Goal: Task Accomplishment & Management: Manage account settings

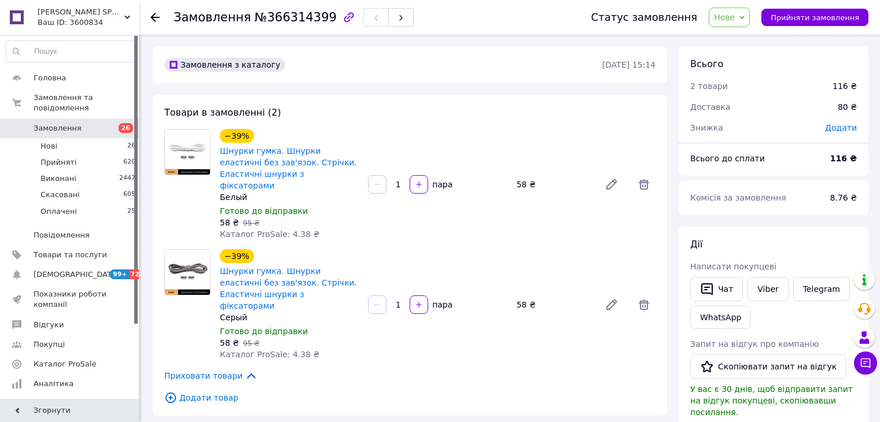
scroll to position [405, 0]
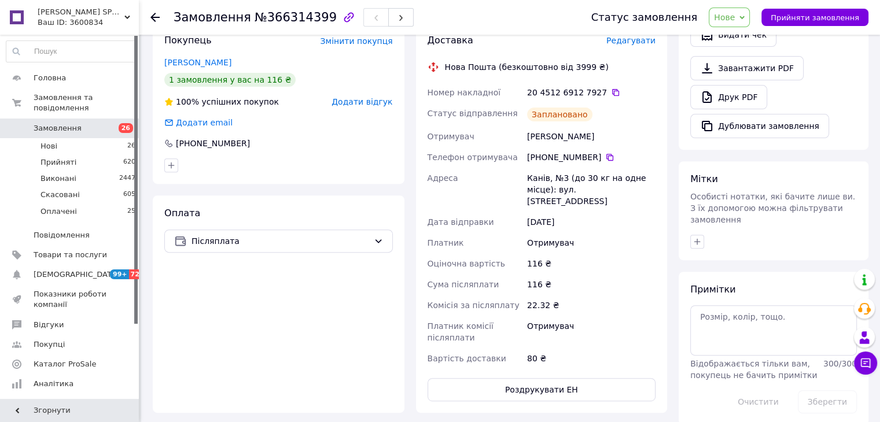
click at [87, 123] on span "Замовлення" at bounding box center [70, 128] width 73 height 10
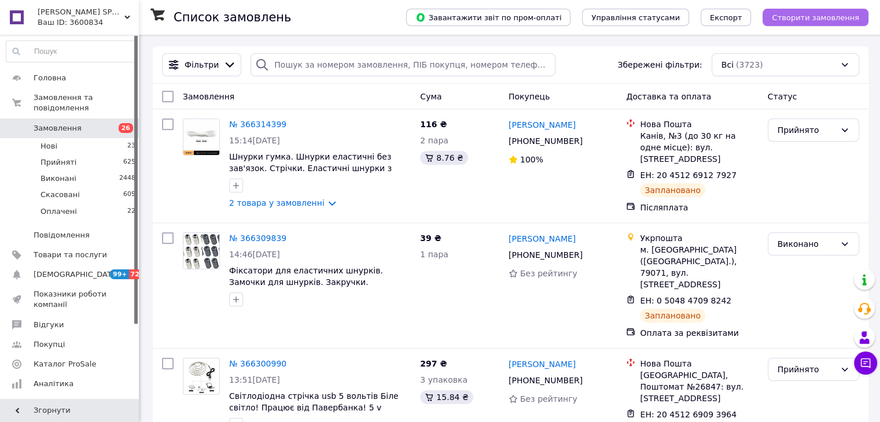
click at [838, 17] on span "Створити замовлення" at bounding box center [814, 17] width 87 height 9
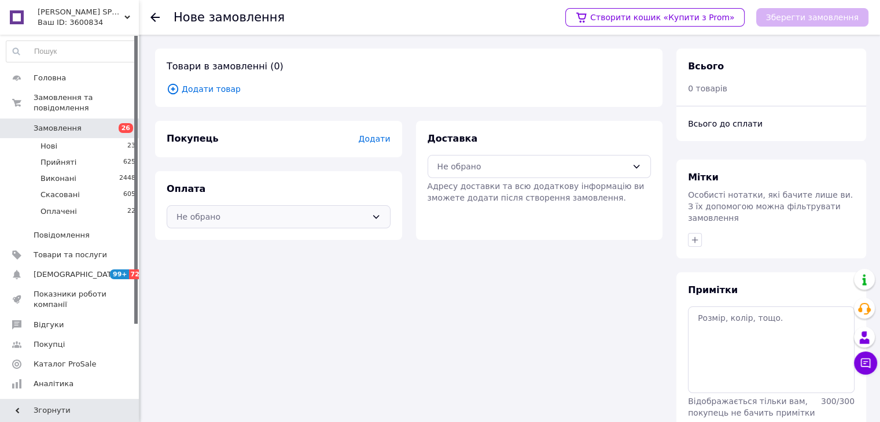
drag, startPoint x: 340, startPoint y: 225, endPoint x: 334, endPoint y: 228, distance: 6.5
click at [339, 225] on div "Не обрано" at bounding box center [279, 216] width 224 height 23
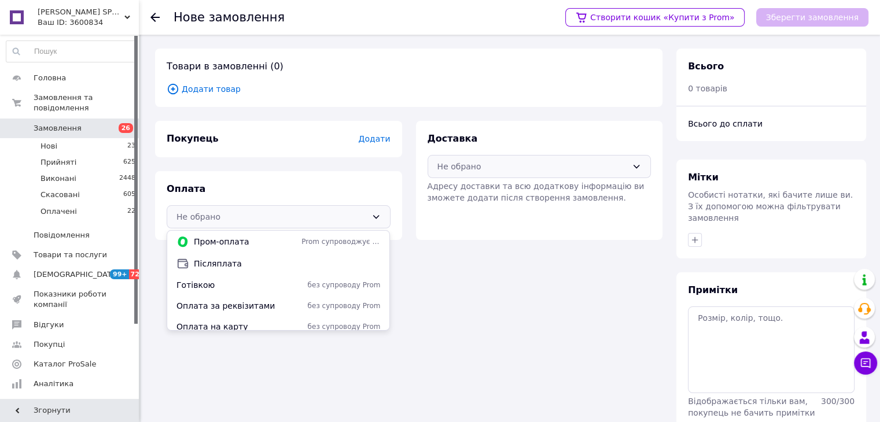
click at [487, 167] on div "Не обрано" at bounding box center [532, 166] width 190 height 13
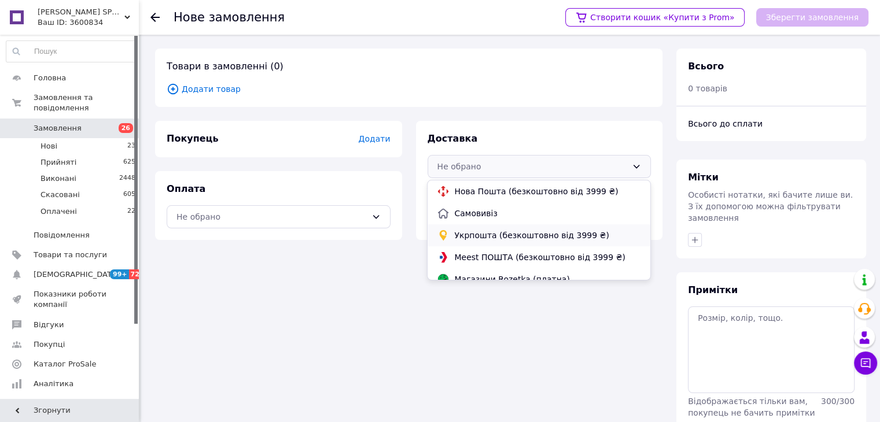
click at [462, 232] on span "Укрпошта (безкоштовно від 3999 ₴)" at bounding box center [547, 236] width 186 height 12
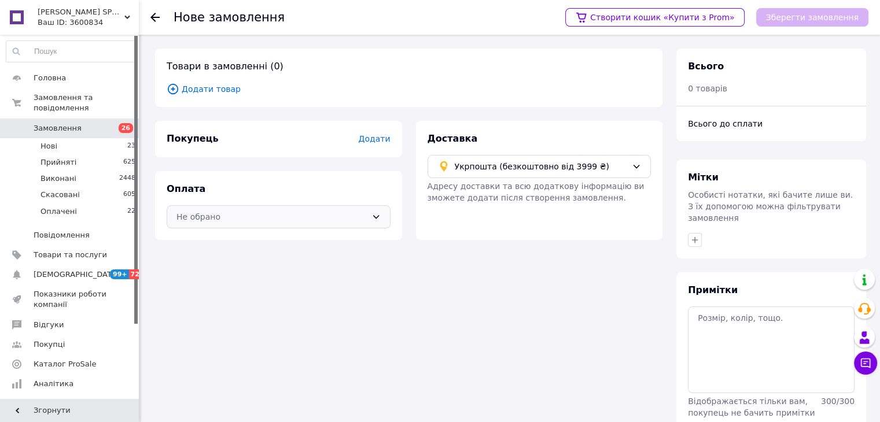
click at [356, 210] on div "Не обрано" at bounding box center [271, 216] width 190 height 13
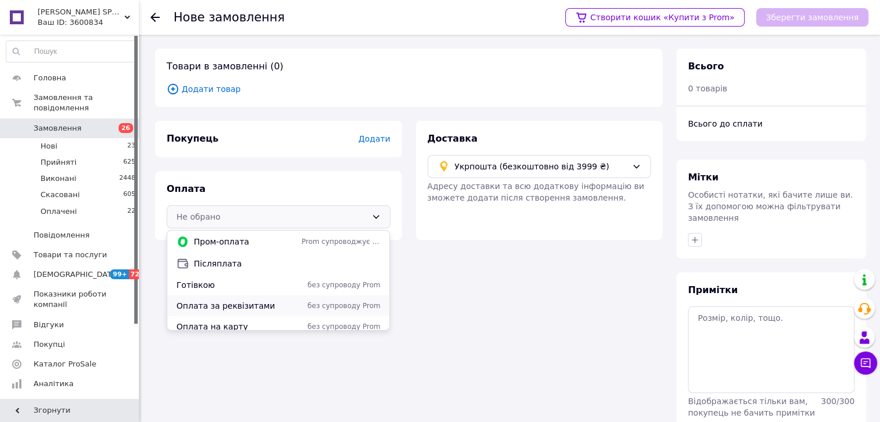
click at [237, 306] on span "Оплата за реквізитами" at bounding box center [236, 306] width 120 height 12
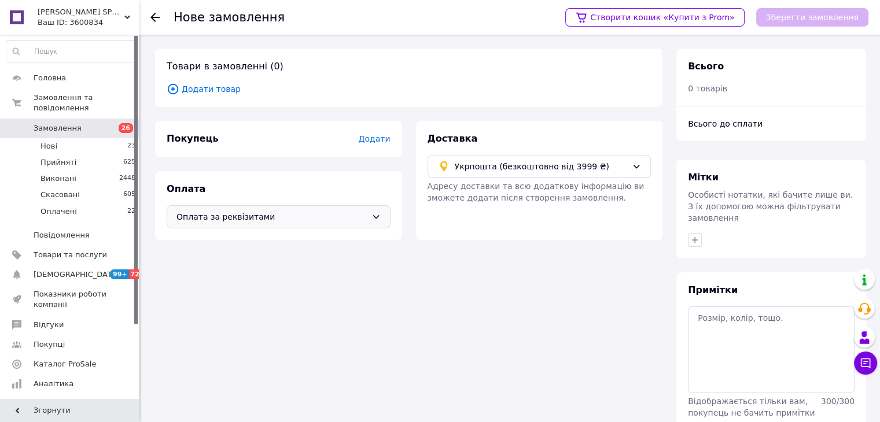
drag, startPoint x: 259, startPoint y: 219, endPoint x: 257, endPoint y: 226, distance: 7.9
click at [260, 219] on span "Оплата за реквізитами" at bounding box center [271, 216] width 190 height 13
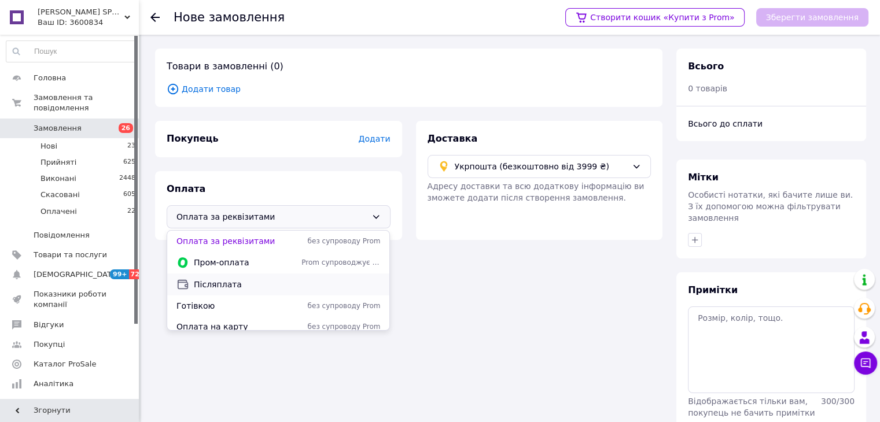
click at [226, 285] on span "Післяплата" at bounding box center [287, 285] width 186 height 12
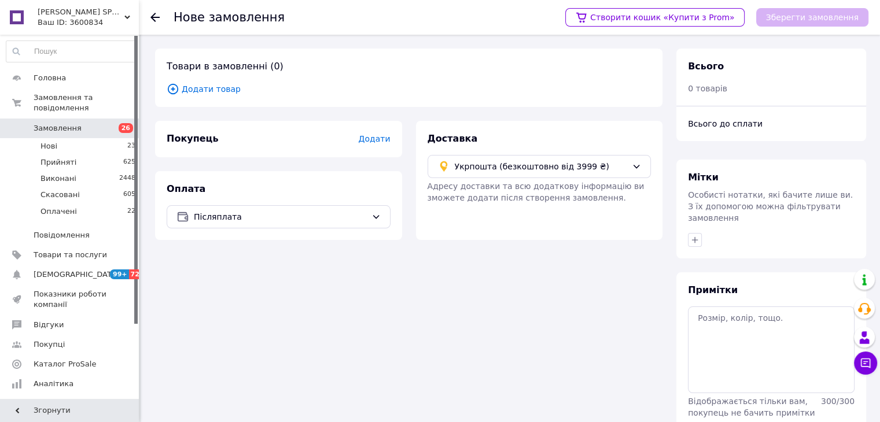
click at [212, 96] on div "Товари в замовленні (0) Додати товар" at bounding box center [408, 78] width 507 height 58
click at [215, 92] on span "Додати товар" at bounding box center [409, 89] width 484 height 13
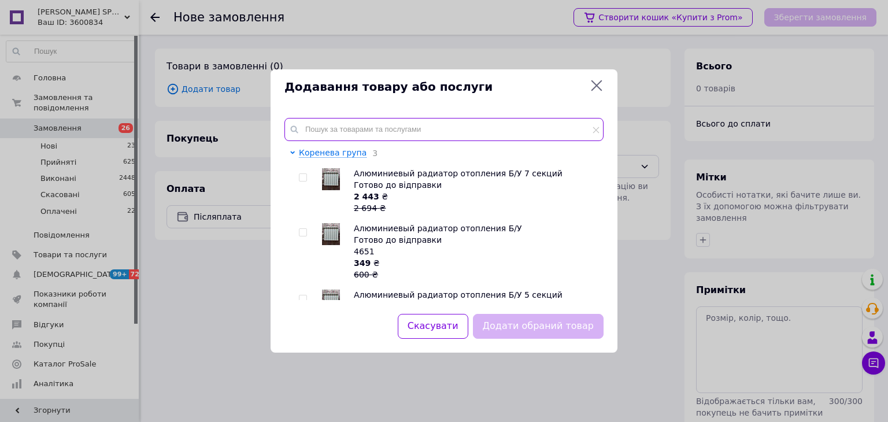
click at [368, 132] on input "text" at bounding box center [443, 129] width 319 height 23
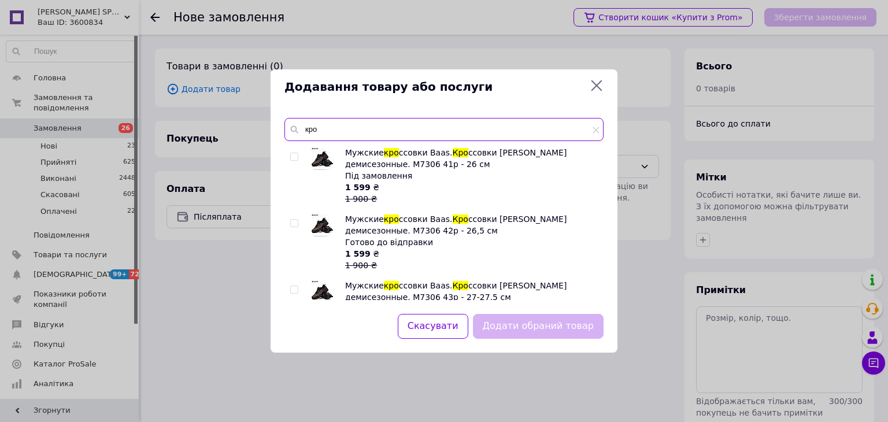
click at [393, 125] on input "кро" at bounding box center [443, 129] width 319 height 23
type input "кро"
click at [294, 158] on input "checkbox" at bounding box center [294, 157] width 8 height 8
checkbox input "true"
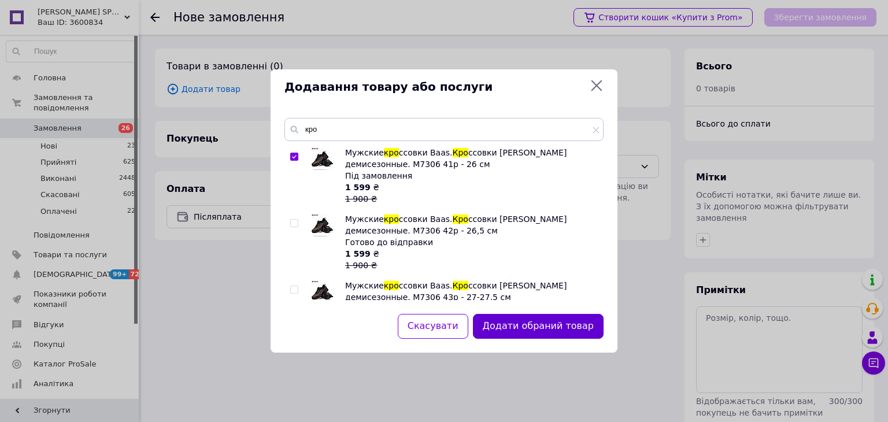
click at [541, 322] on button "Додати обраний товар" at bounding box center [538, 326] width 131 height 25
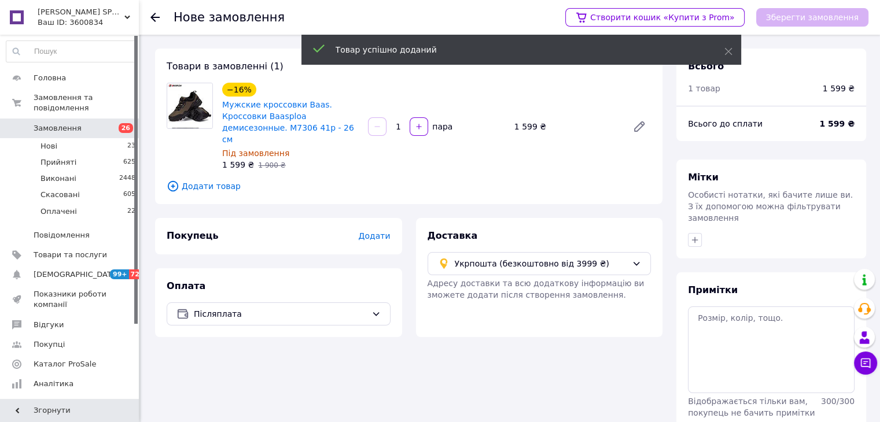
click at [372, 231] on span "Додати" at bounding box center [374, 235] width 32 height 9
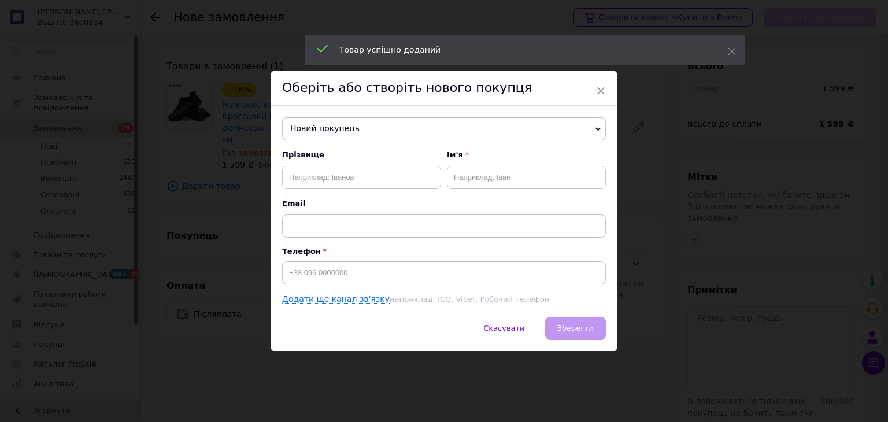
click at [333, 284] on div "Прізвище Ім'я Email Телефон Додати ще канал зв'язку наприклад, ICQ, Viber, Робо…" at bounding box center [444, 228] width 324 height 156
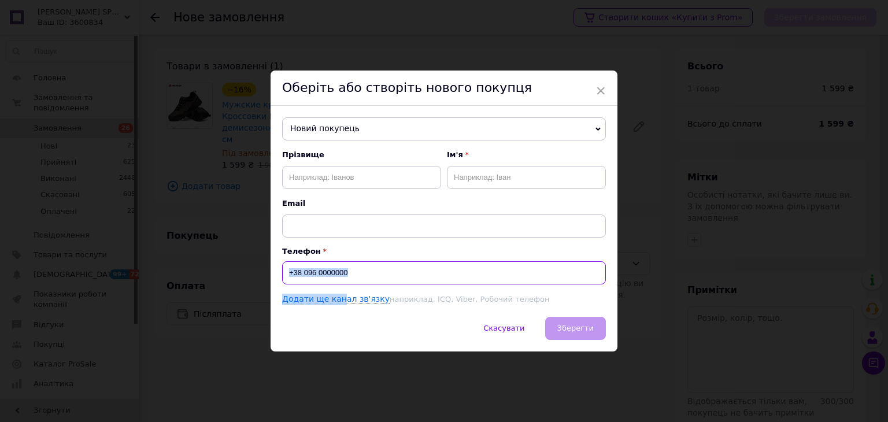
click at [361, 276] on input at bounding box center [444, 272] width 324 height 23
type input "[PHONE_NUMBER]"
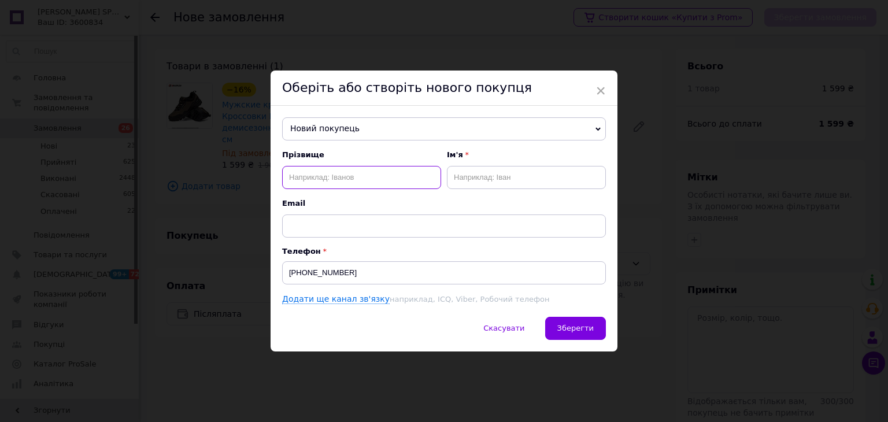
click at [345, 174] on input "text" at bounding box center [361, 177] width 159 height 23
type input "[PERSON_NAME]"
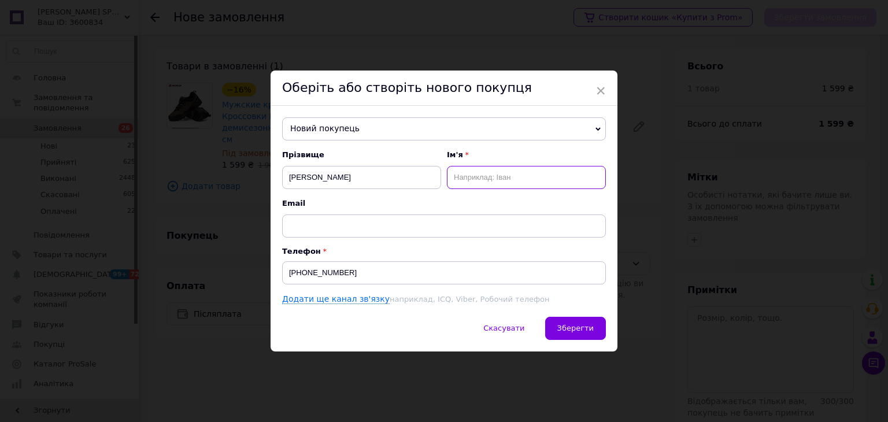
click at [494, 172] on input "text" at bounding box center [526, 177] width 159 height 23
type input "Наталія"
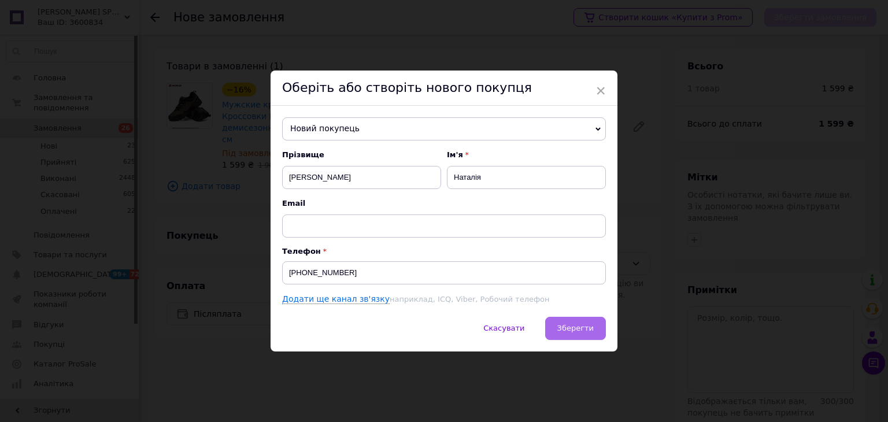
click at [581, 330] on span "Зберегти" at bounding box center [575, 328] width 36 height 9
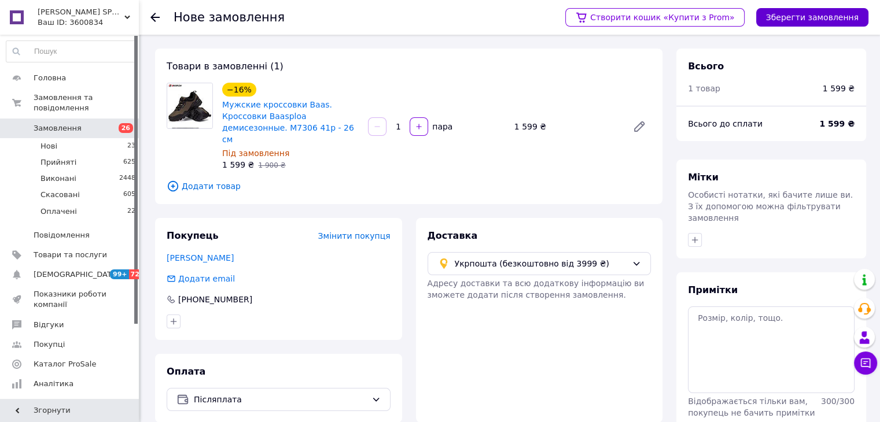
click at [789, 17] on button "Зберегти замовлення" at bounding box center [812, 17] width 112 height 19
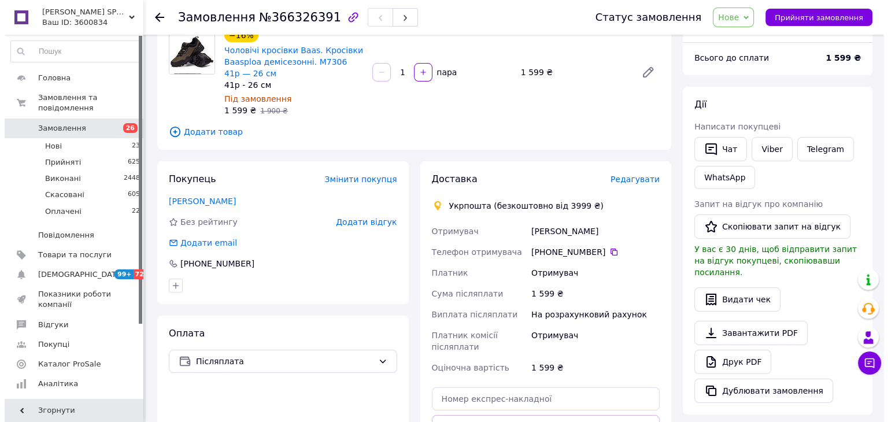
scroll to position [116, 0]
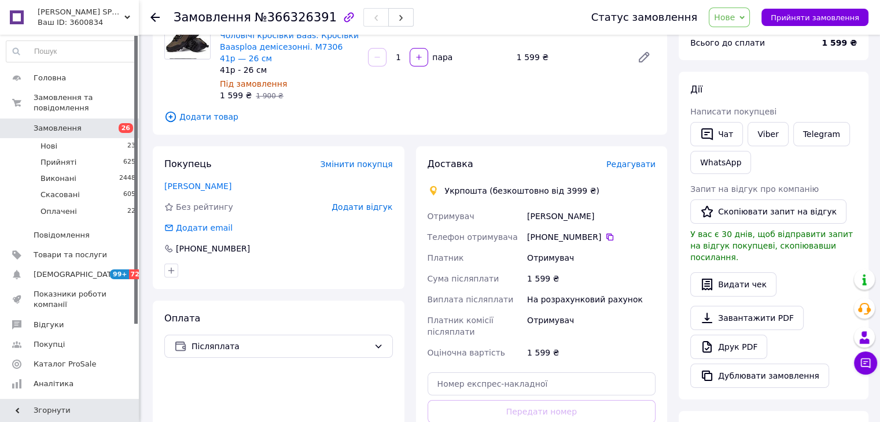
click at [628, 169] on span "Редагувати" at bounding box center [630, 164] width 49 height 9
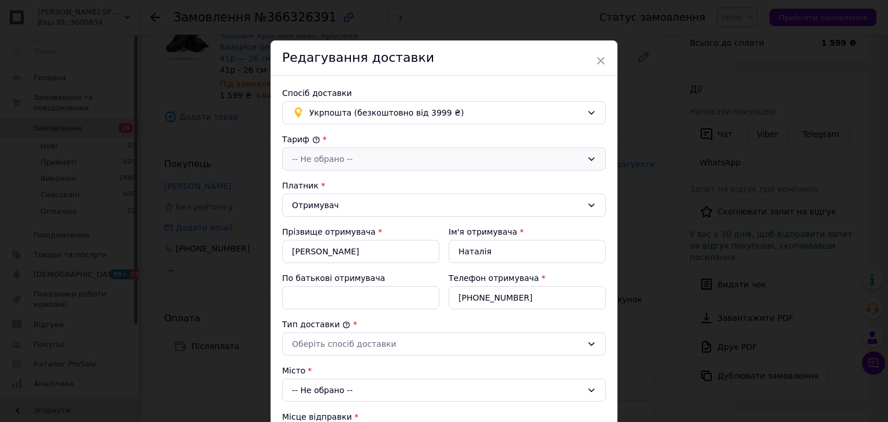
click at [438, 154] on div "-- Не обрано --" at bounding box center [437, 159] width 290 height 13
click at [370, 186] on li "Стандарт" at bounding box center [442, 183] width 323 height 21
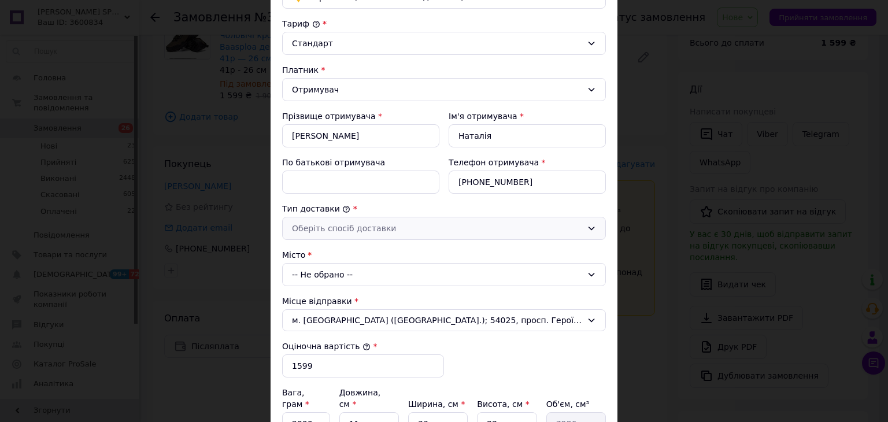
click at [356, 223] on div "Оберіть спосіб доставки" at bounding box center [437, 228] width 290 height 13
click at [336, 249] on li "Склад - склад" at bounding box center [442, 251] width 323 height 21
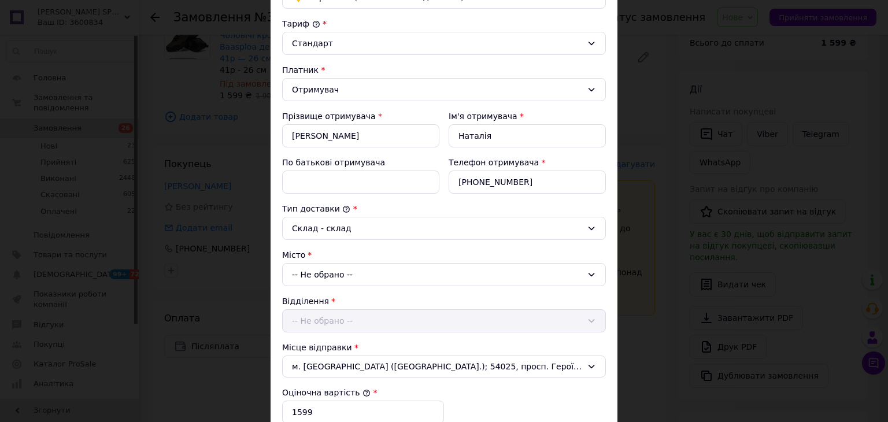
click at [329, 272] on div "-- Не обрано --" at bounding box center [444, 274] width 324 height 23
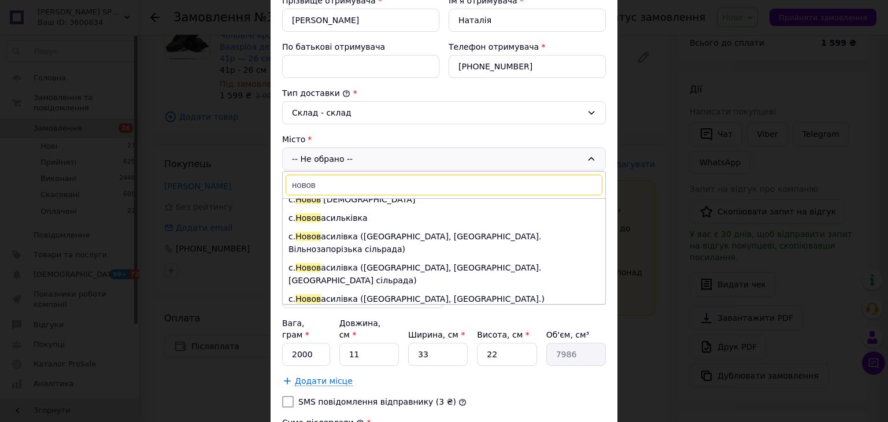
scroll to position [0, 0]
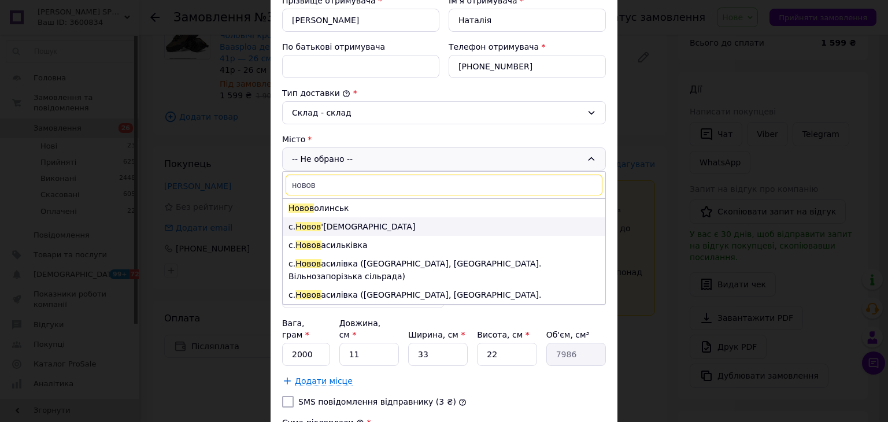
type input "новов"
click at [370, 226] on li "с. [GEOGRAPHIC_DATA]" at bounding box center [444, 226] width 323 height 19
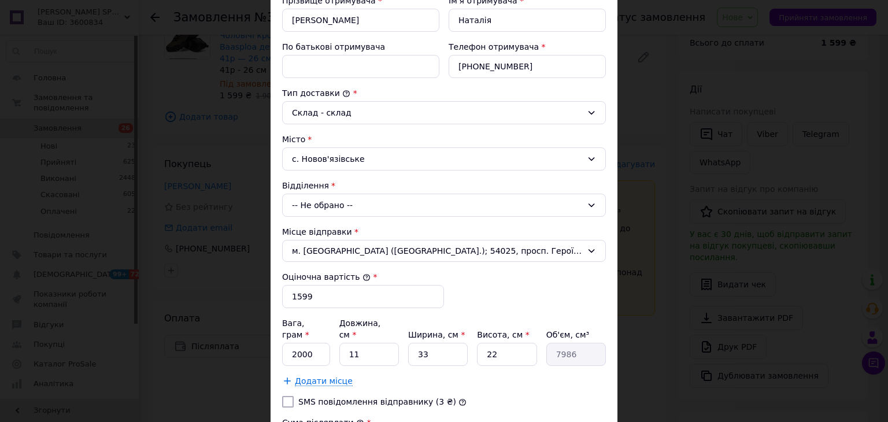
click at [368, 206] on div "-- Не обрано --" at bounding box center [444, 205] width 324 height 23
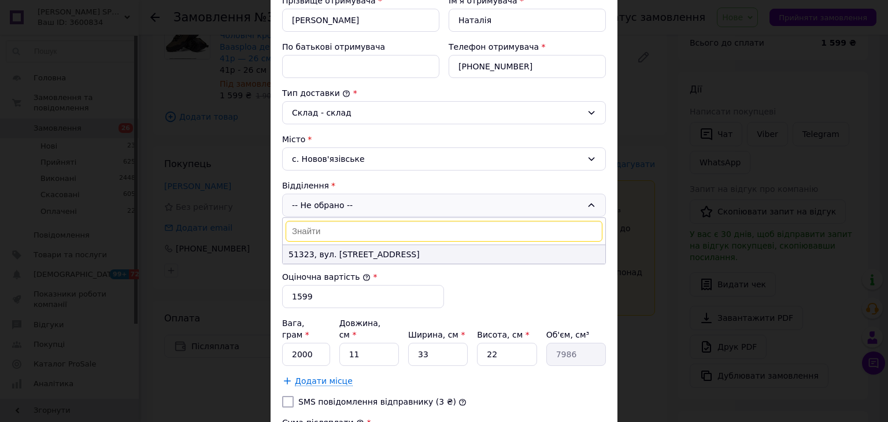
click at [328, 252] on li "51323, вул. [STREET_ADDRESS]" at bounding box center [444, 254] width 323 height 19
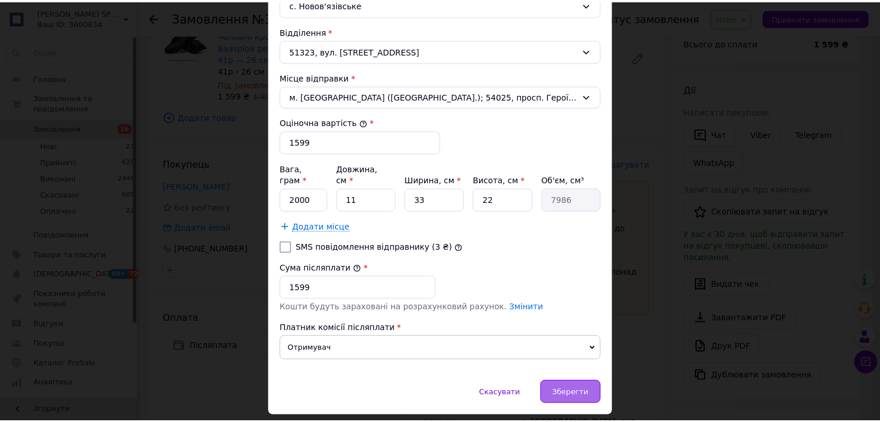
scroll to position [405, 0]
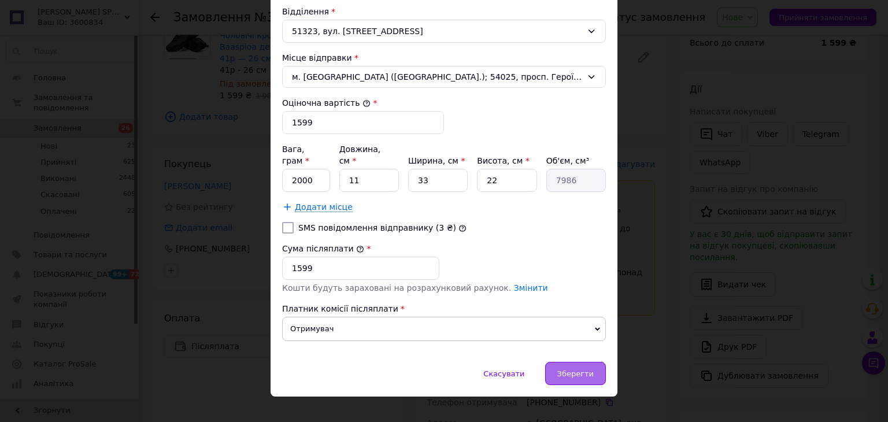
click at [565, 370] on span "Зберегти" at bounding box center [575, 374] width 36 height 9
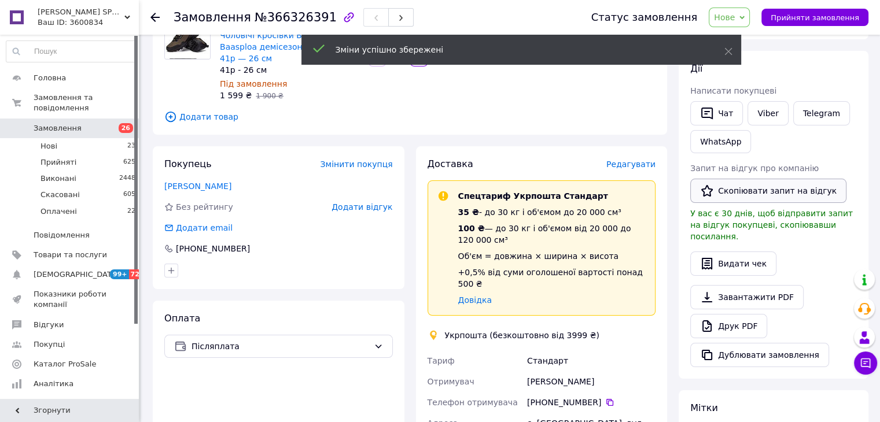
scroll to position [0, 0]
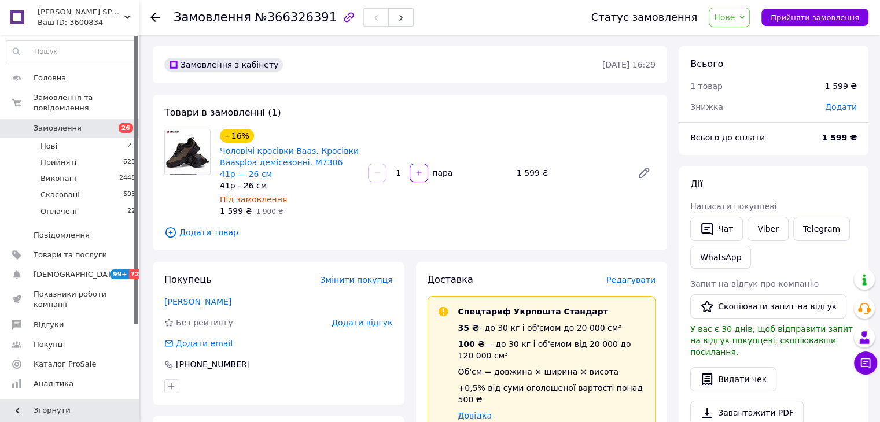
click at [841, 110] on span "Додати" at bounding box center [841, 106] width 32 height 9
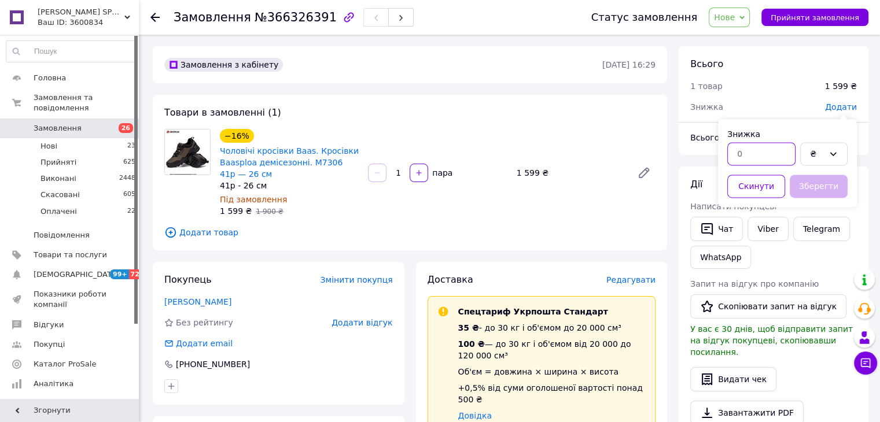
click at [760, 148] on input "text" at bounding box center [761, 153] width 68 height 23
type input "179"
click at [807, 186] on button "Зберегти" at bounding box center [818, 186] width 58 height 23
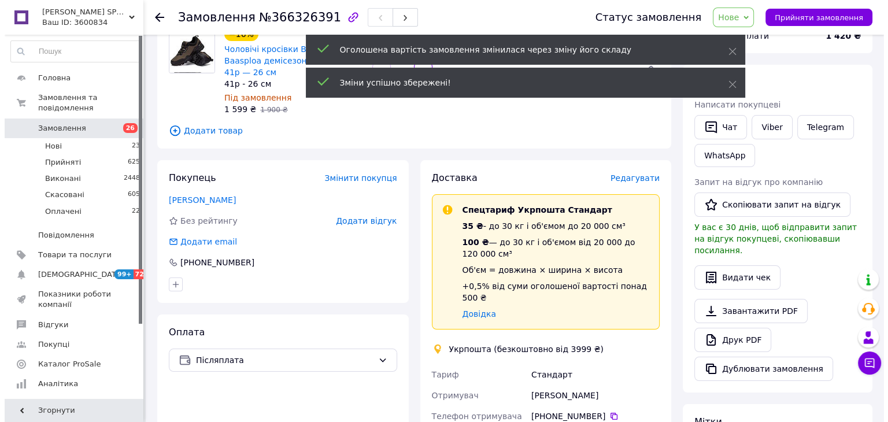
scroll to position [116, 0]
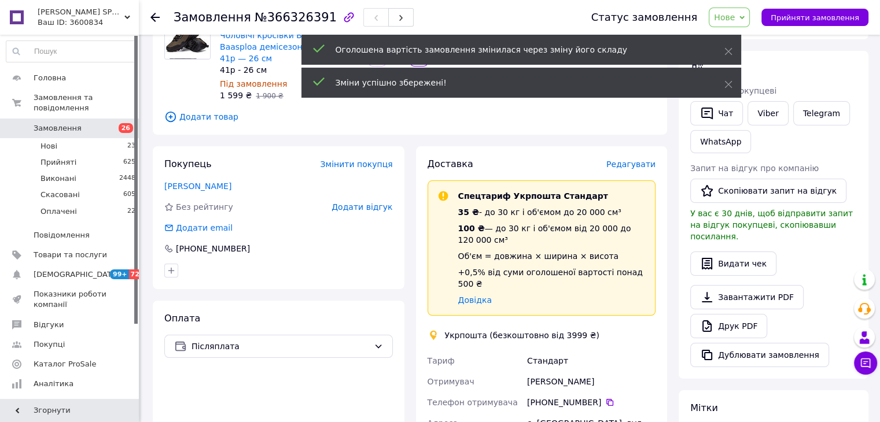
click at [641, 166] on span "Редагувати" at bounding box center [630, 164] width 49 height 9
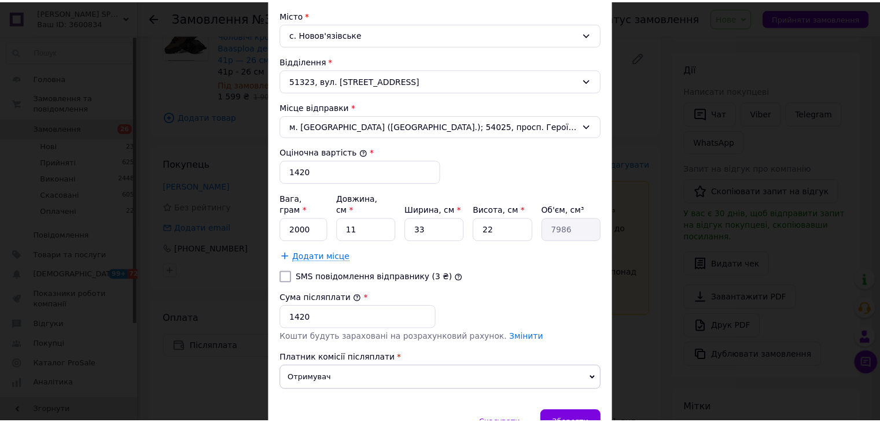
scroll to position [405, 0]
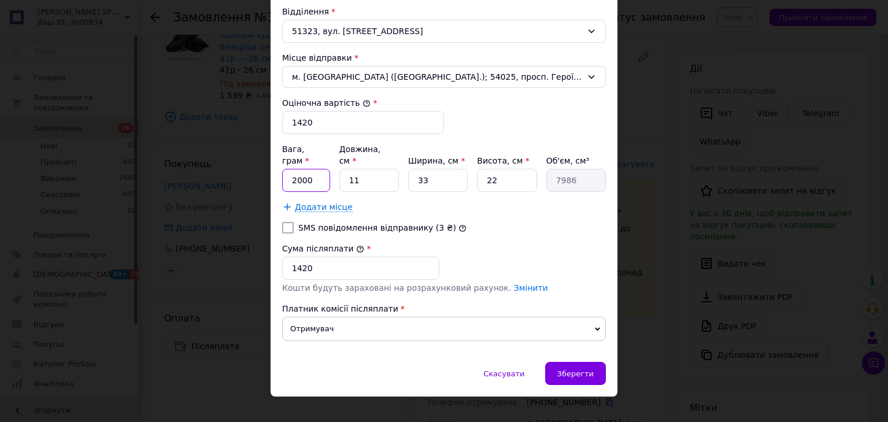
click at [319, 169] on input "2000" at bounding box center [306, 180] width 48 height 23
type input "1000"
click at [359, 169] on input "11" at bounding box center [369, 180] width 60 height 23
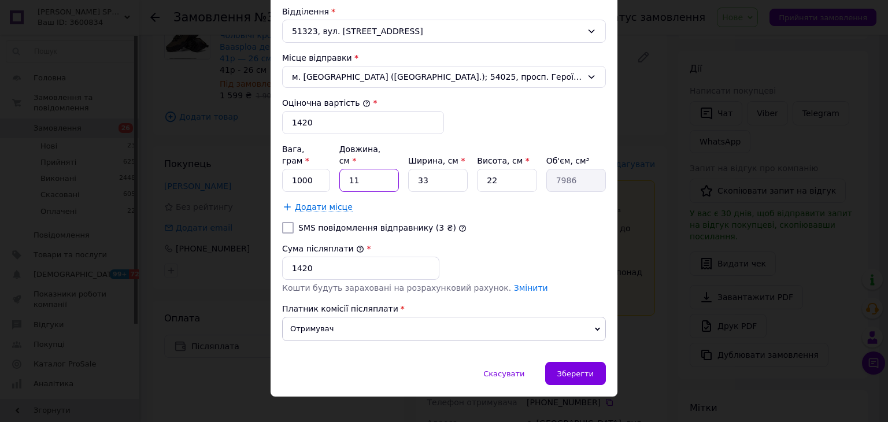
type input "3"
type input "2178"
type input "34"
type input "24684"
type input "34"
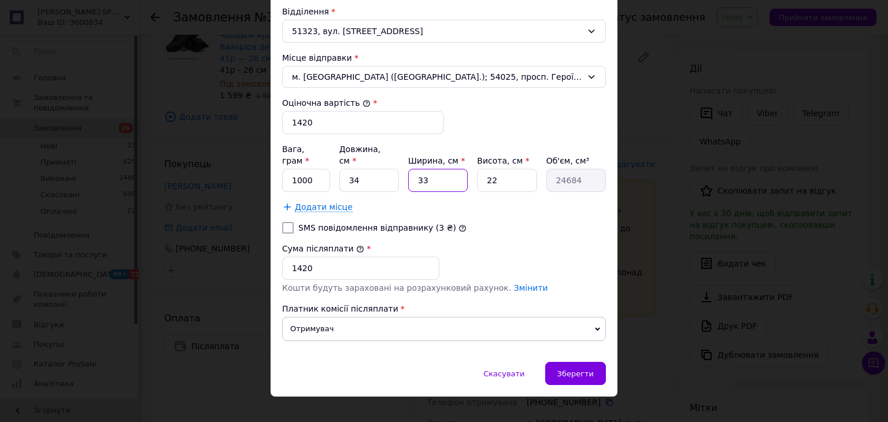
click at [431, 169] on input "33" at bounding box center [438, 180] width 60 height 23
type input "2"
type input "1496"
type input "24"
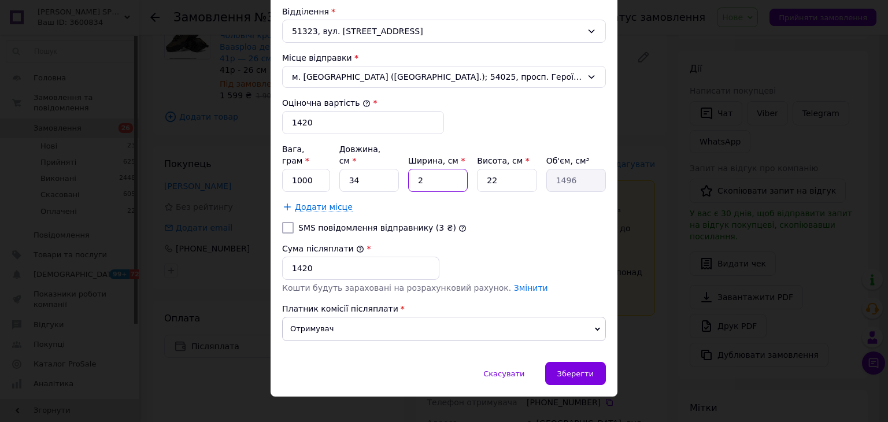
type input "17952"
type input "24"
click at [500, 169] on input "22" at bounding box center [507, 180] width 60 height 23
type input "1"
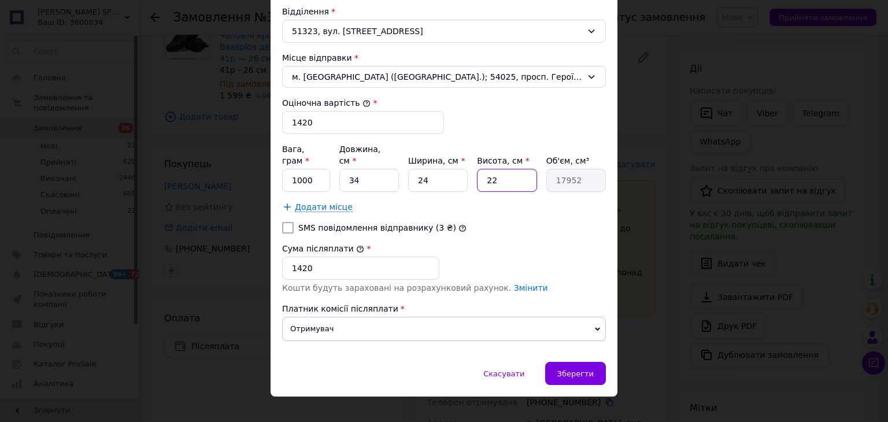
type input "816"
type input "14"
type input "11424"
type input "14"
click at [585, 370] on span "Зберегти" at bounding box center [575, 374] width 36 height 9
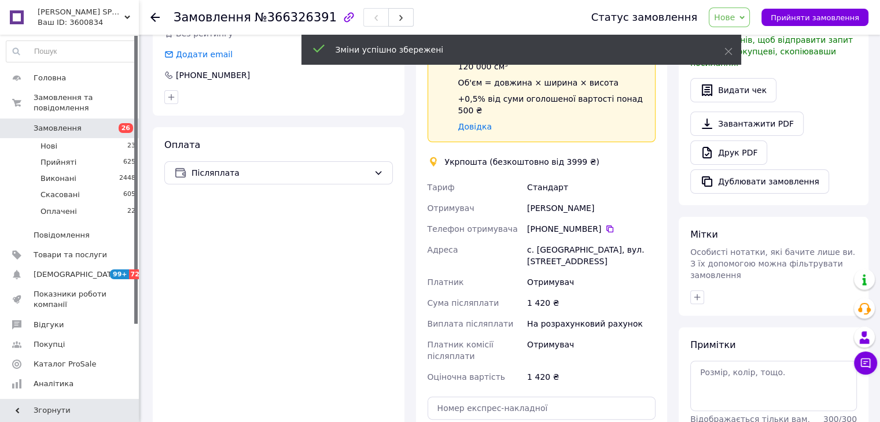
scroll to position [347, 0]
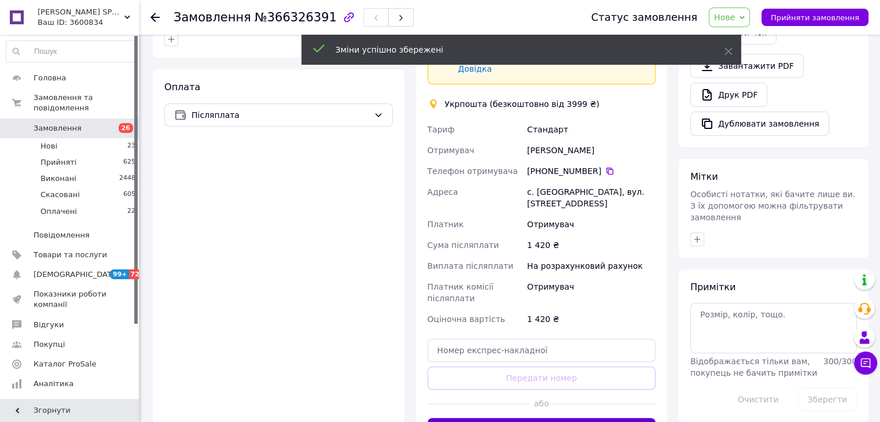
click at [599, 418] on button "Створити ярлик" at bounding box center [541, 429] width 228 height 23
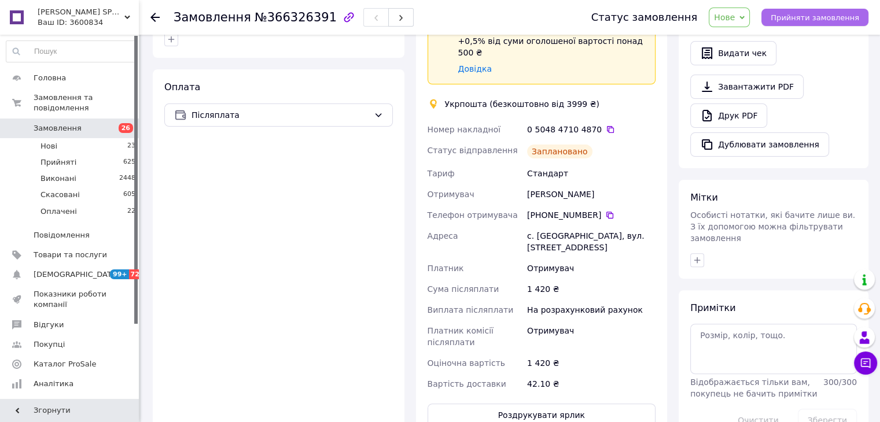
click at [847, 13] on span "Прийняти замовлення" at bounding box center [814, 17] width 88 height 9
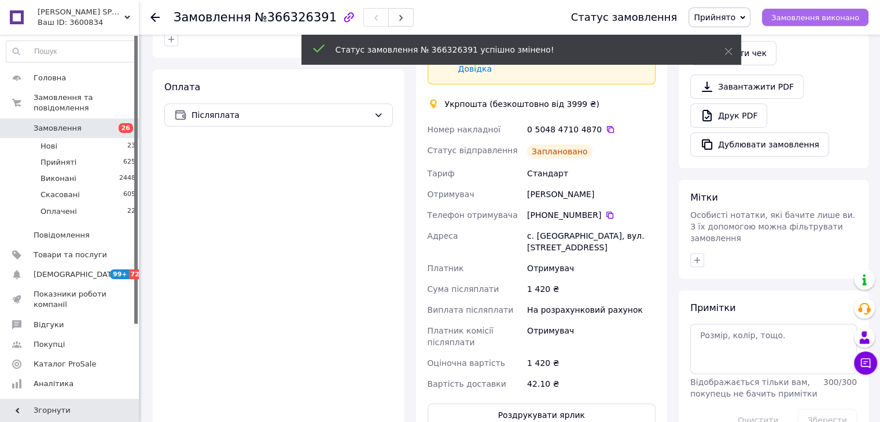
click at [847, 17] on span "Замовлення виконано" at bounding box center [815, 17] width 88 height 9
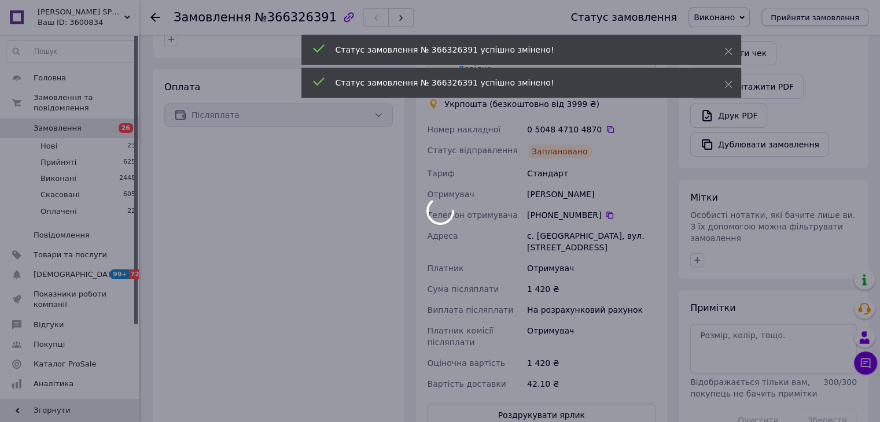
scroll to position [304, 0]
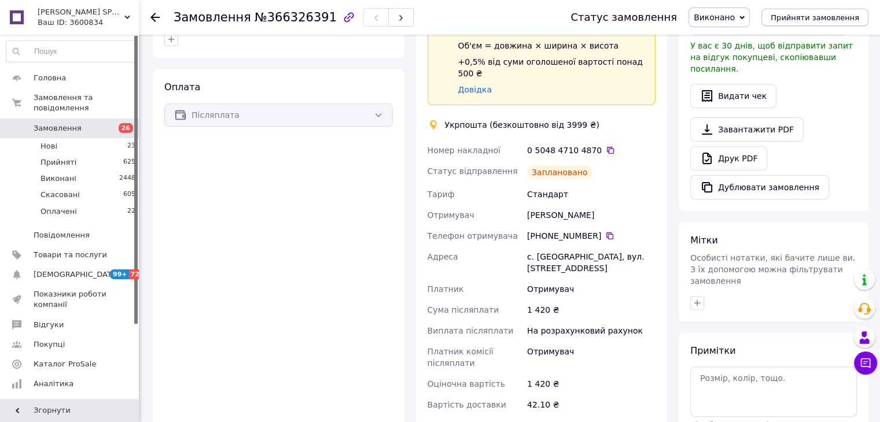
click at [761, 9] on button "Прийняти замовлення" at bounding box center [814, 17] width 107 height 17
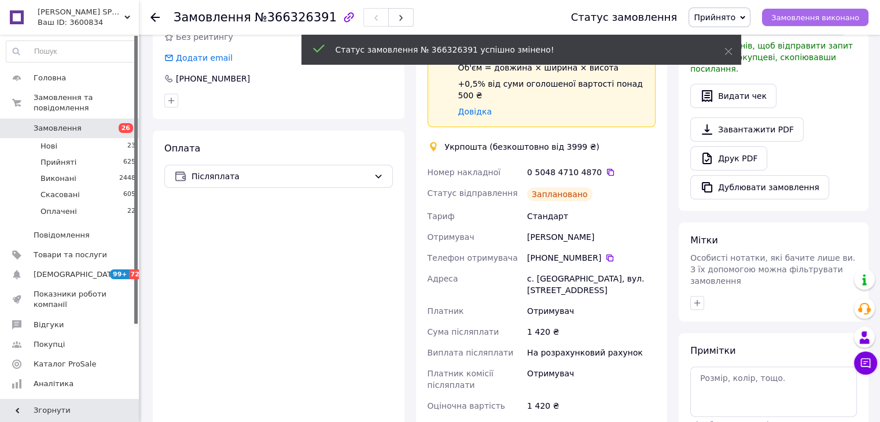
scroll to position [365, 0]
